Goal: Transaction & Acquisition: Register for event/course

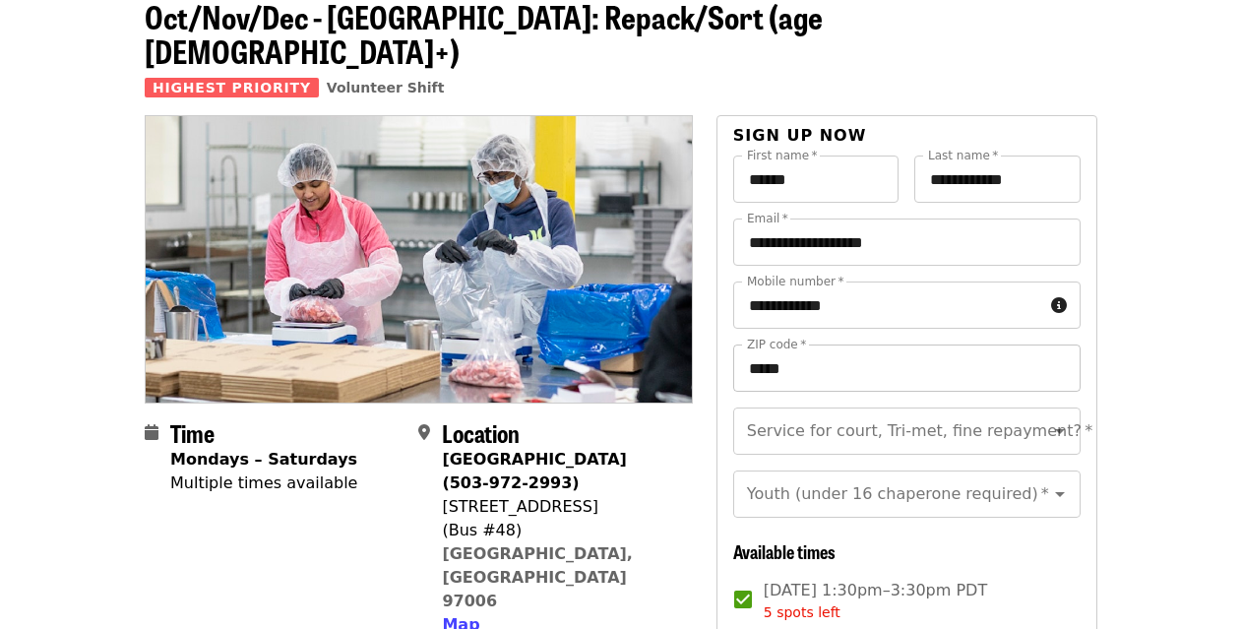
scroll to position [23, 0]
click at [1049, 419] on icon "Open" at bounding box center [1060, 431] width 24 height 24
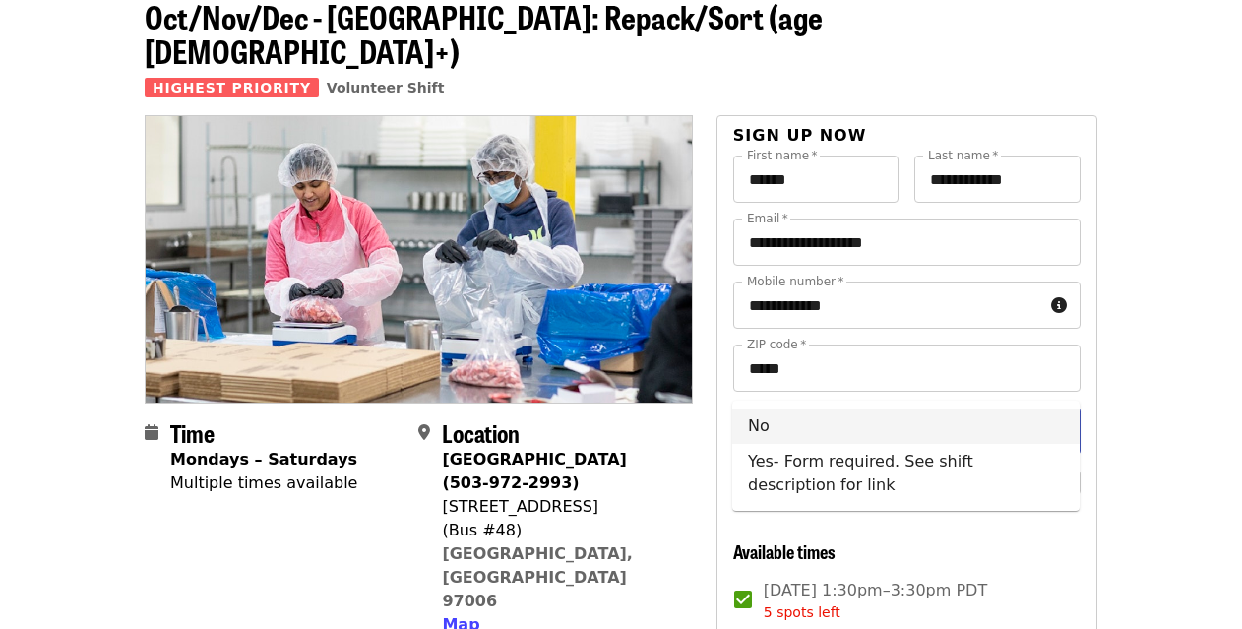
click at [873, 427] on li "No" at bounding box center [905, 425] width 347 height 35
type input "**"
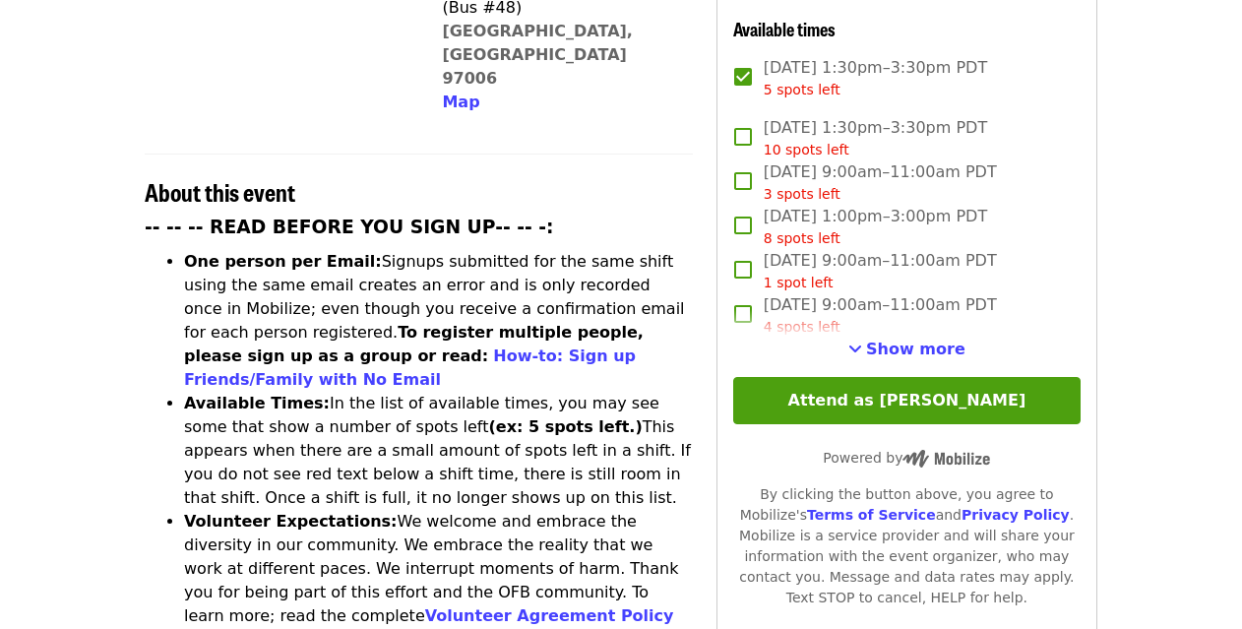
scroll to position [723, 0]
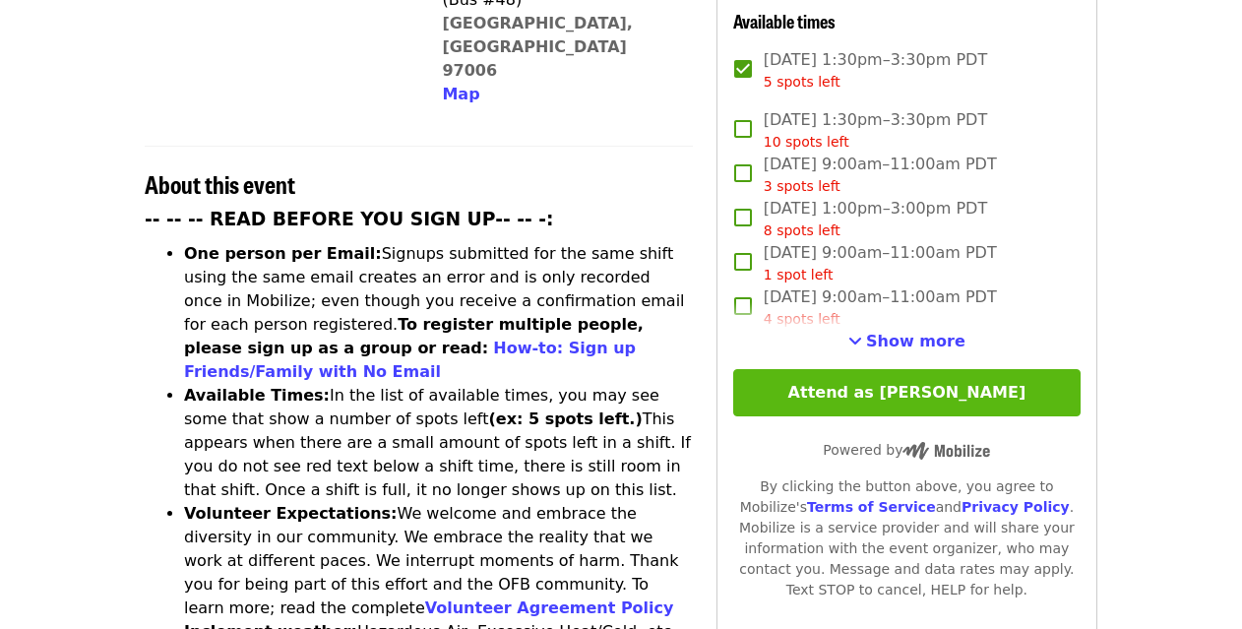
click at [932, 369] on button "Attend as [PERSON_NAME]" at bounding box center [906, 392] width 347 height 47
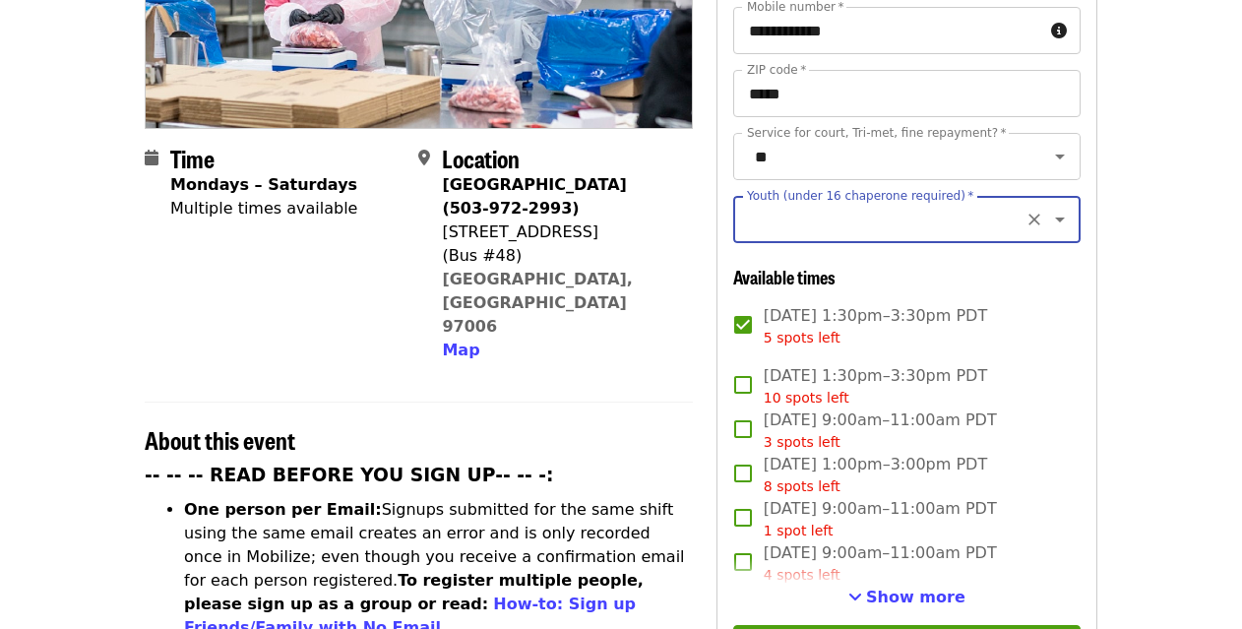
scroll to position [443, 0]
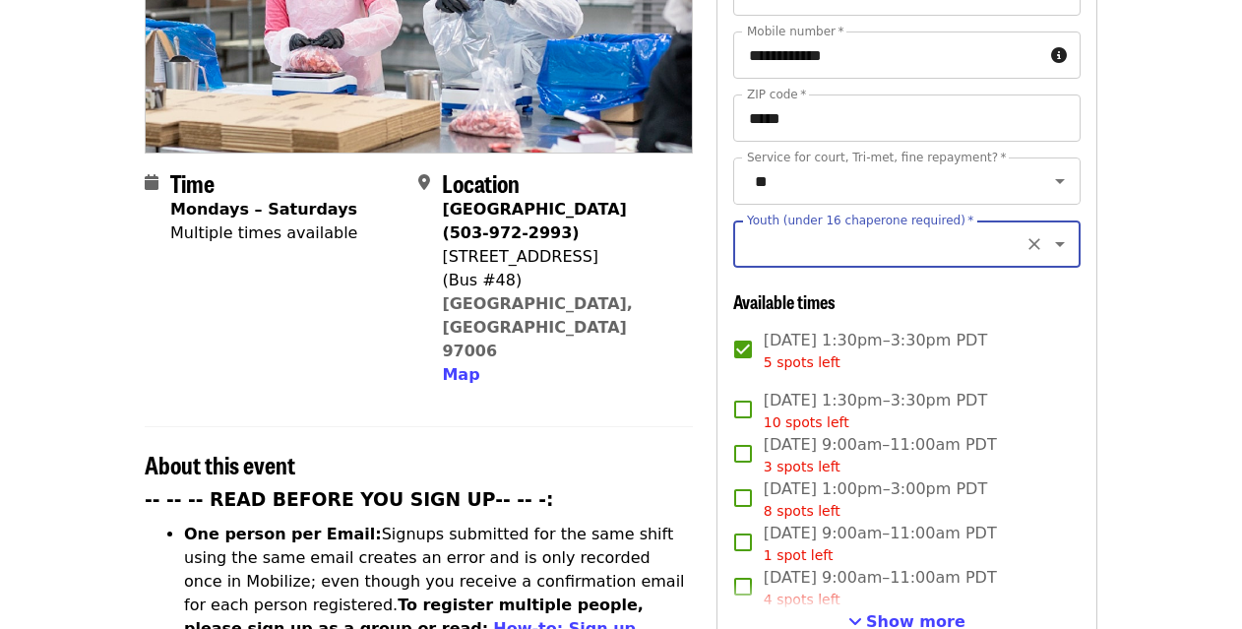
click at [832, 225] on input "Youth (under 16 chaperone required)   *" at bounding box center [883, 243] width 268 height 37
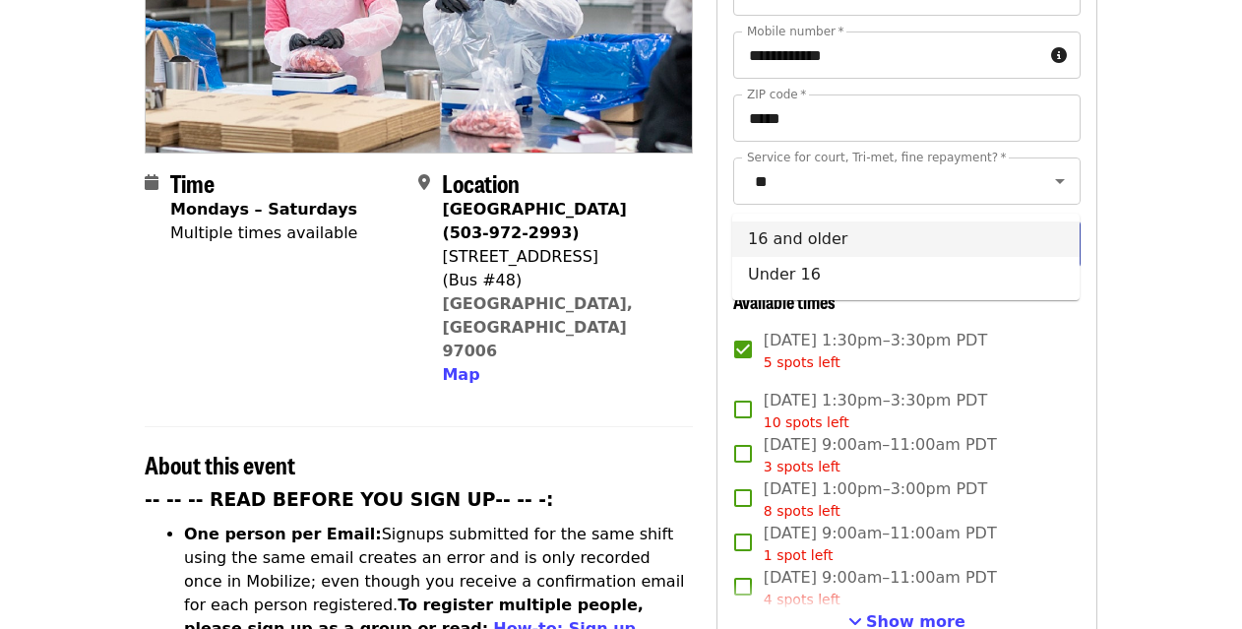
click at [757, 243] on li "16 and older" at bounding box center [905, 238] width 347 height 35
type input "**********"
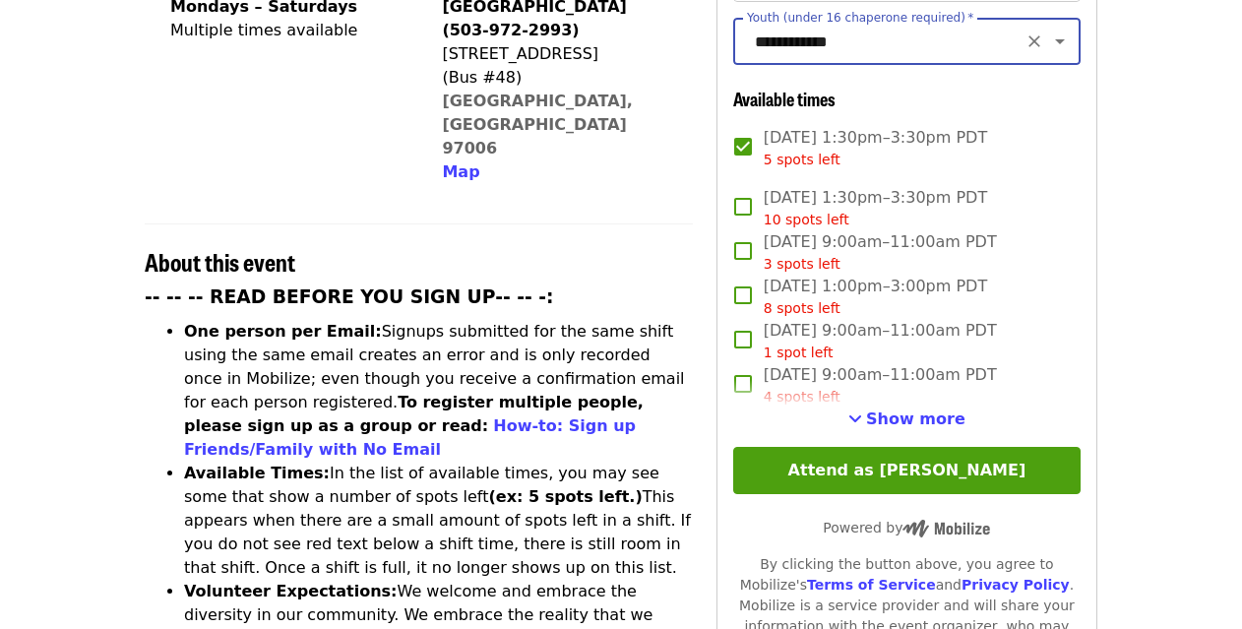
scroll to position [858, 0]
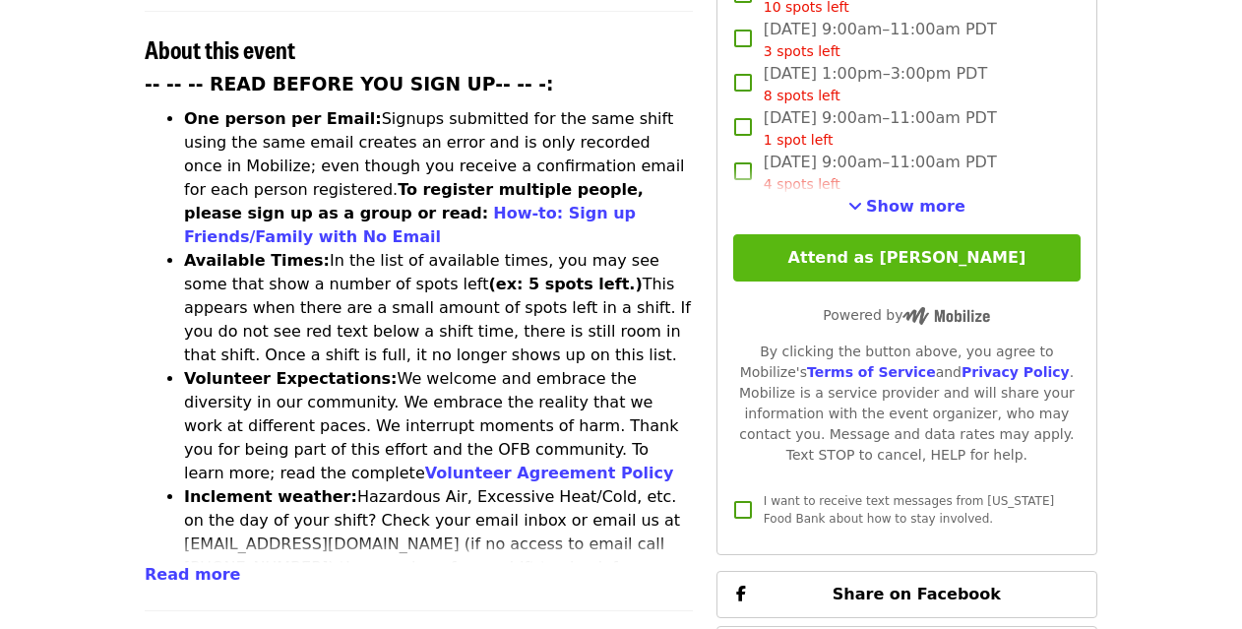
click at [890, 234] on button "Attend as [PERSON_NAME]" at bounding box center [906, 257] width 347 height 47
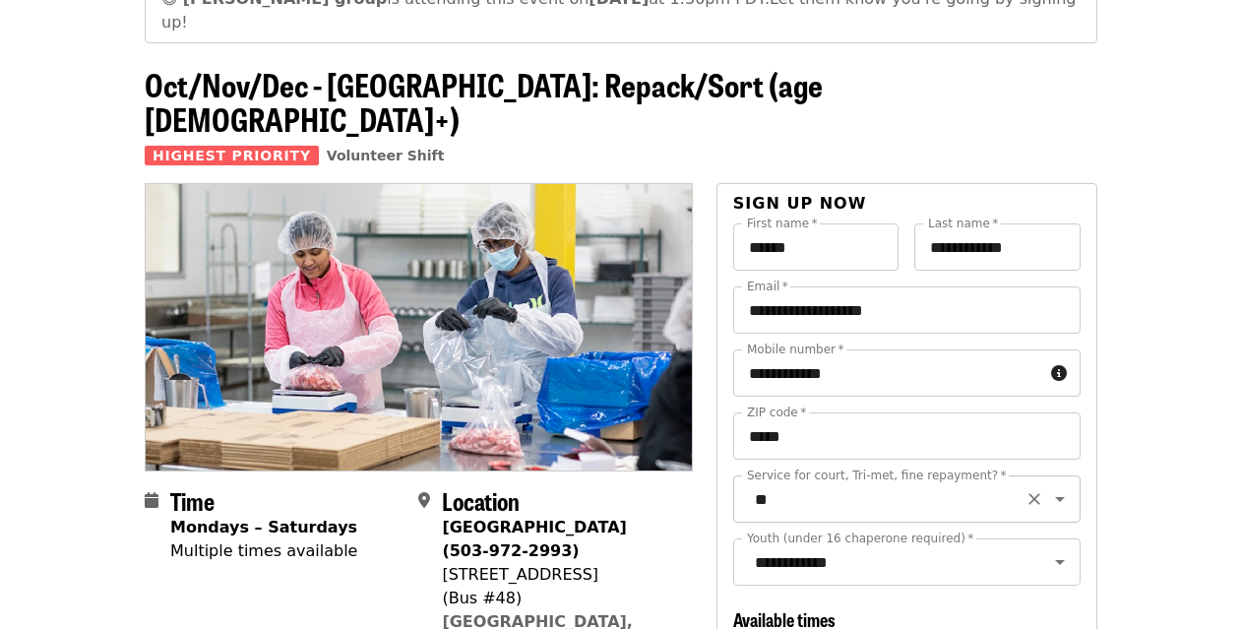
scroll to position [123, 0]
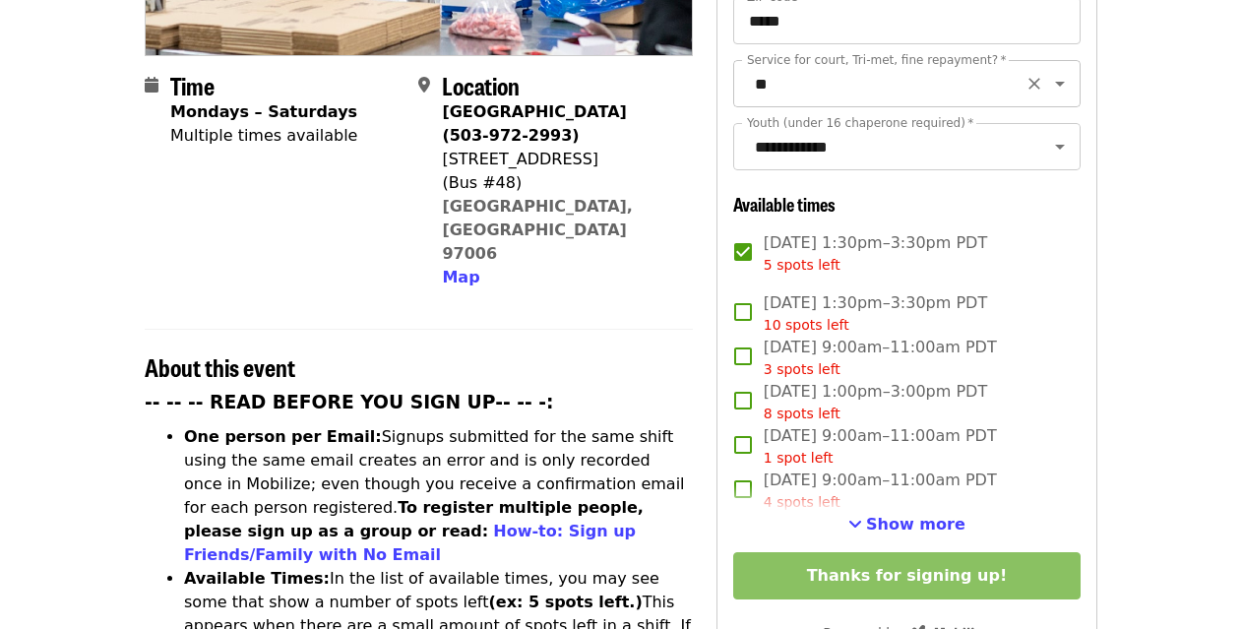
scroll to position [543, 0]
